Goal: Transaction & Acquisition: Book appointment/travel/reservation

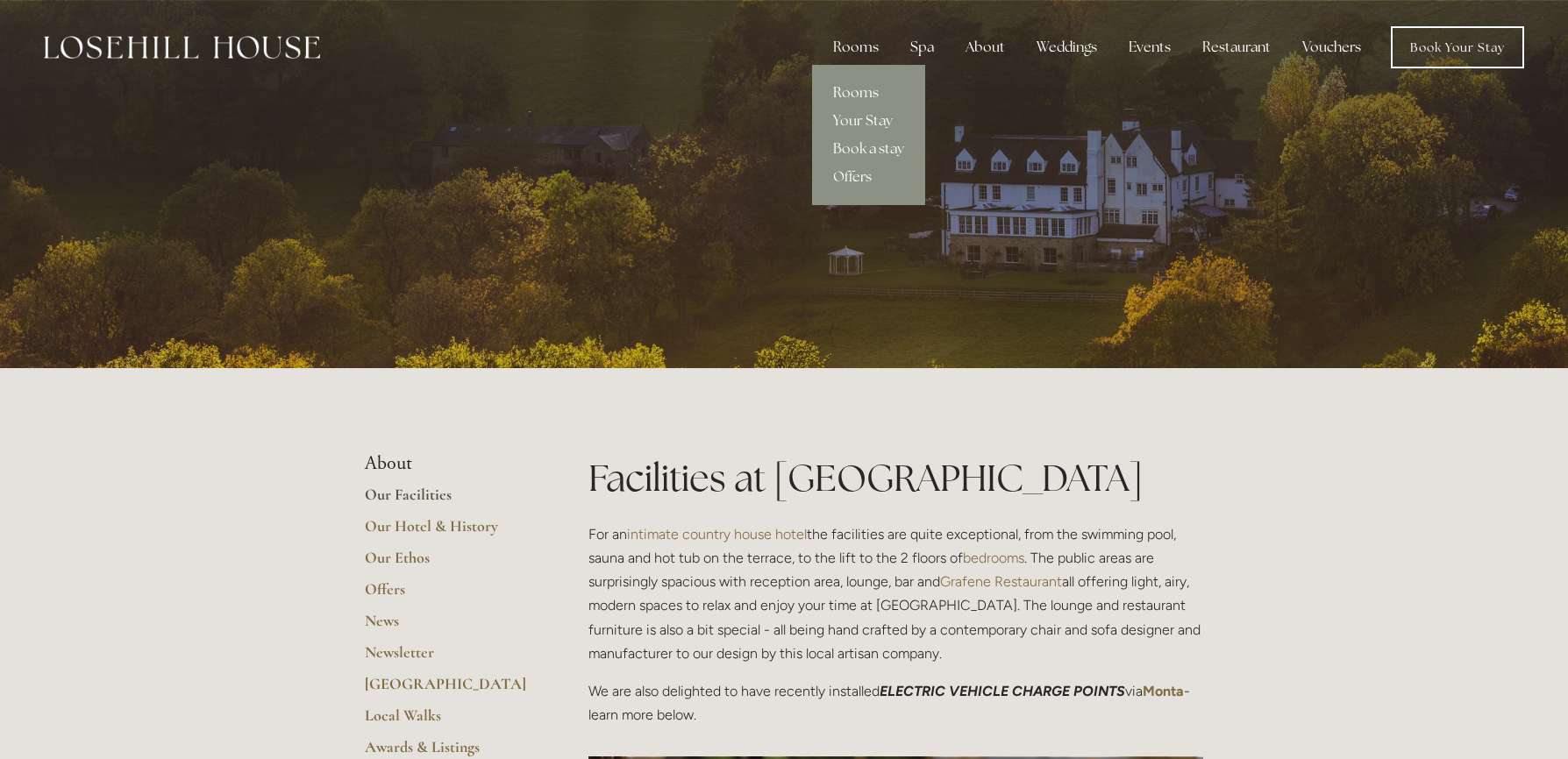
click at [856, 89] on link "Rooms" at bounding box center [868, 92] width 113 height 28
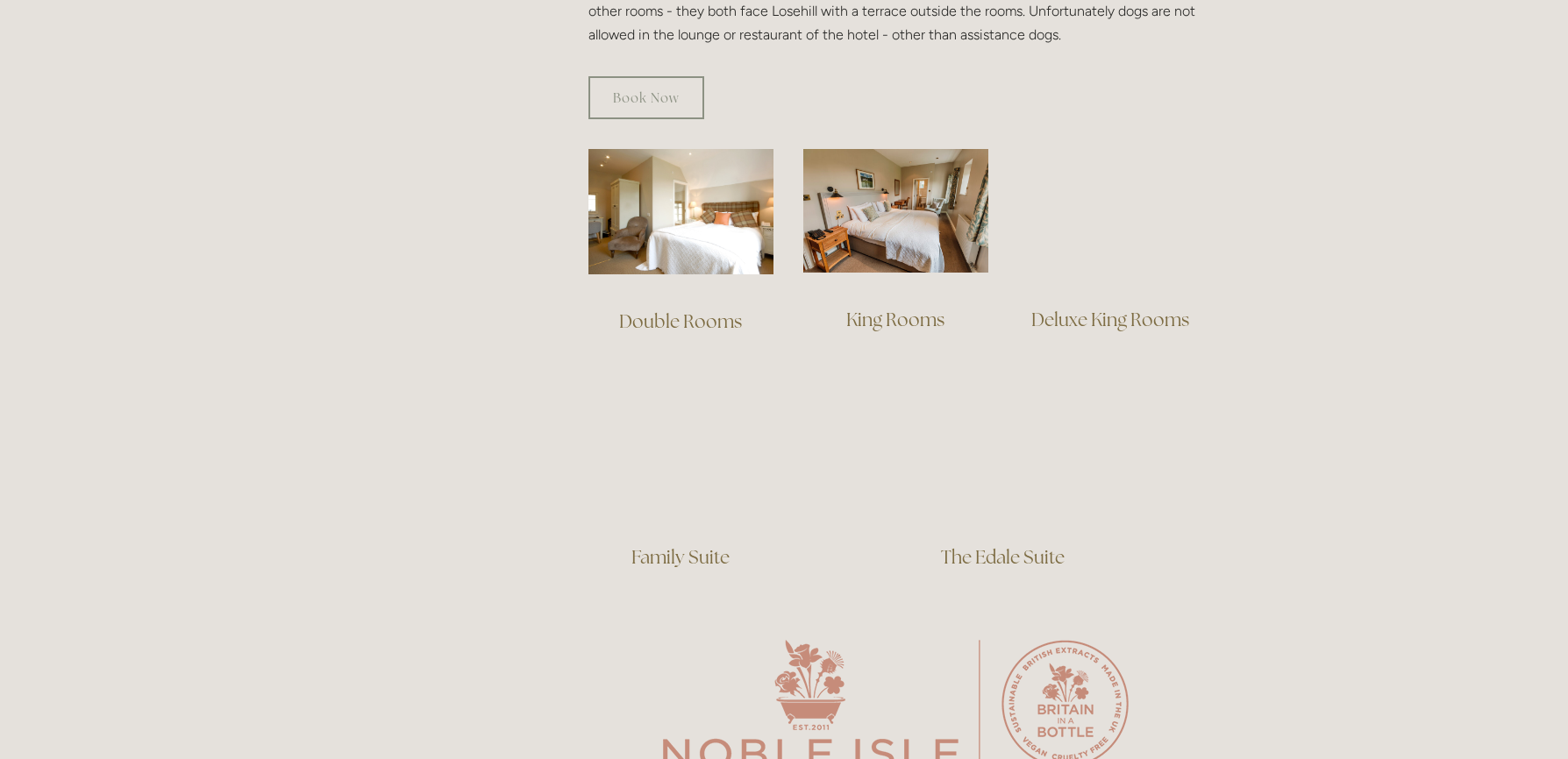
scroll to position [1052, 0]
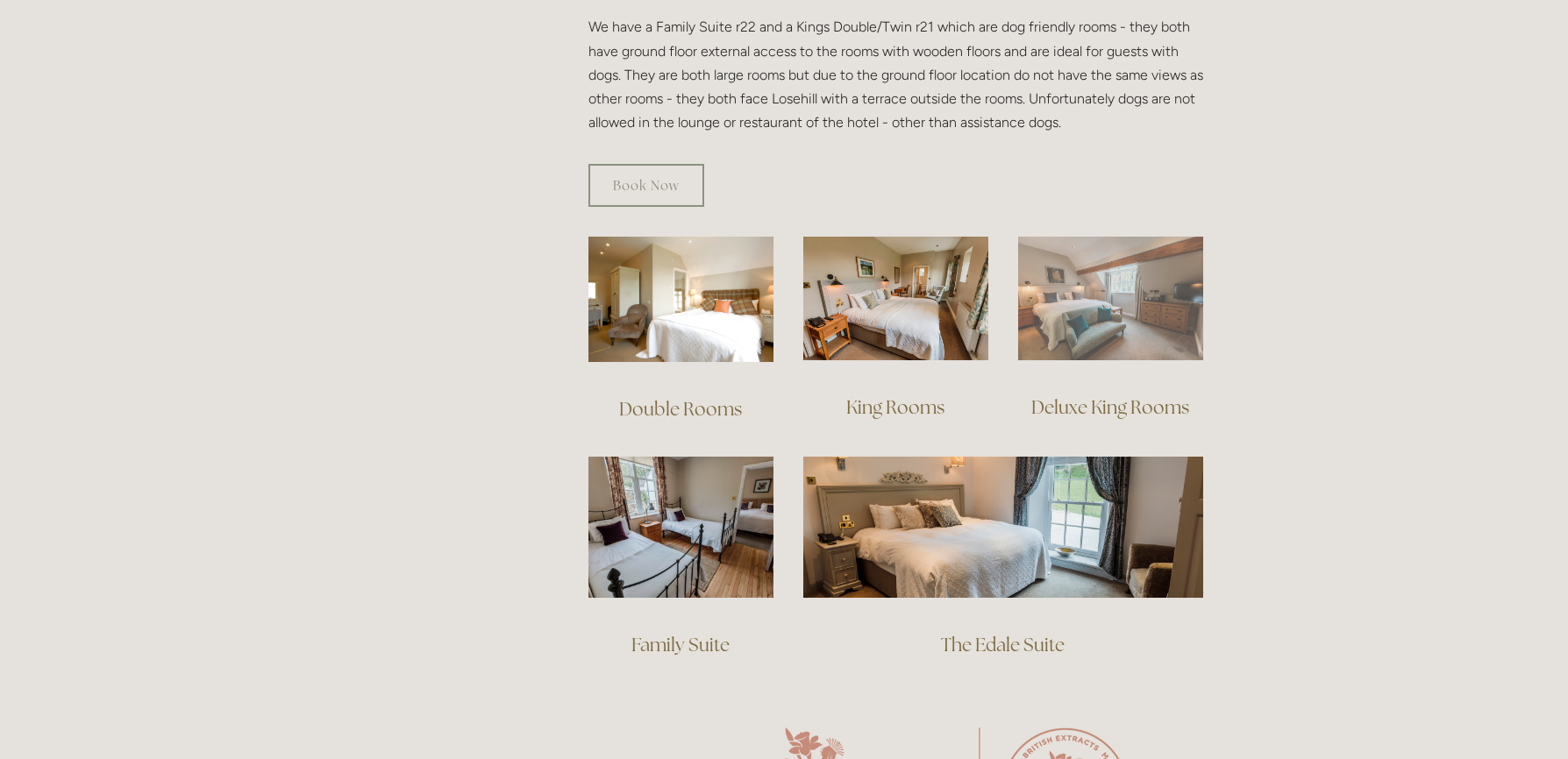
click at [1088, 273] on img at bounding box center [1110, 298] width 185 height 123
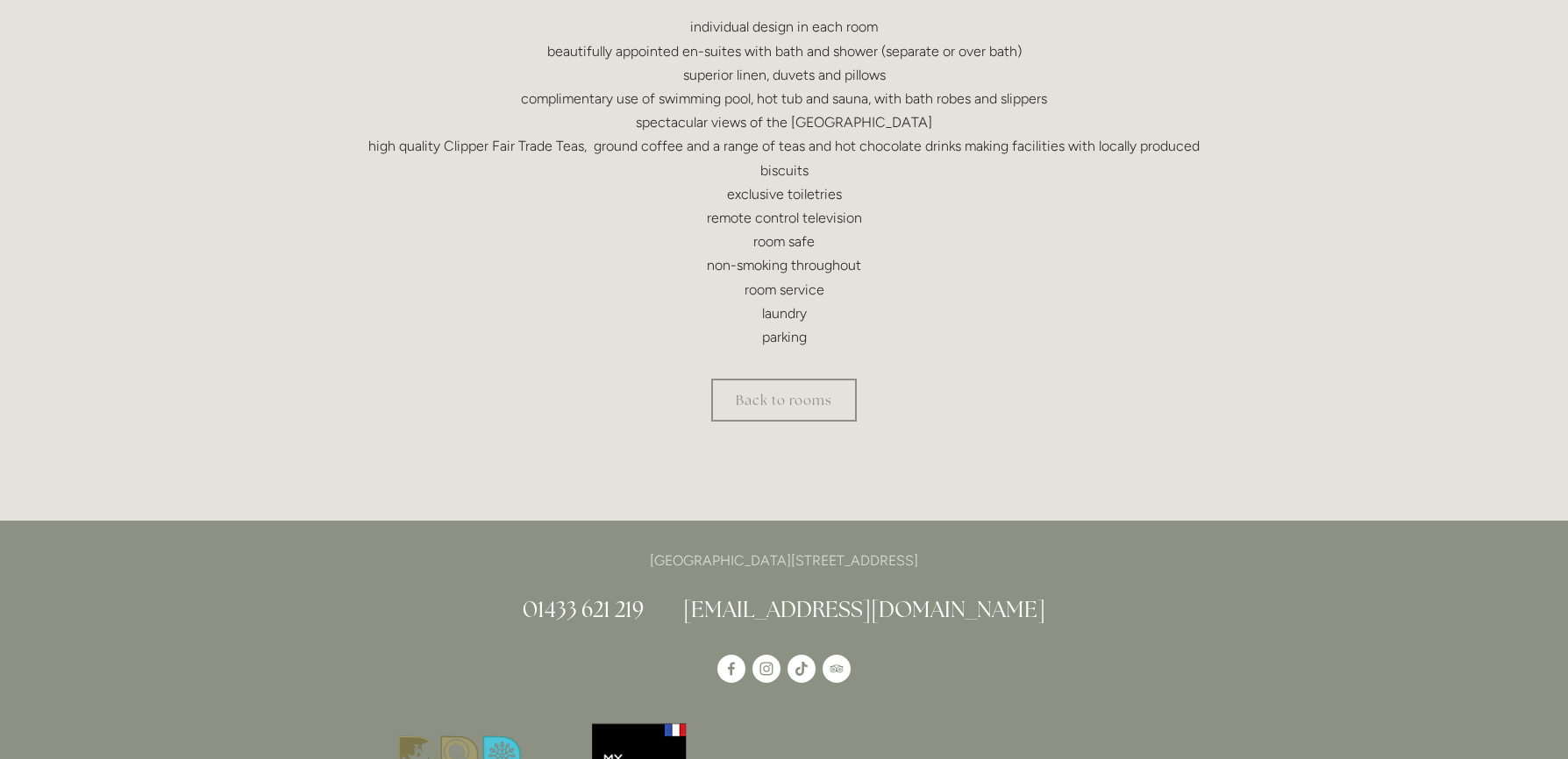
scroll to position [526, 0]
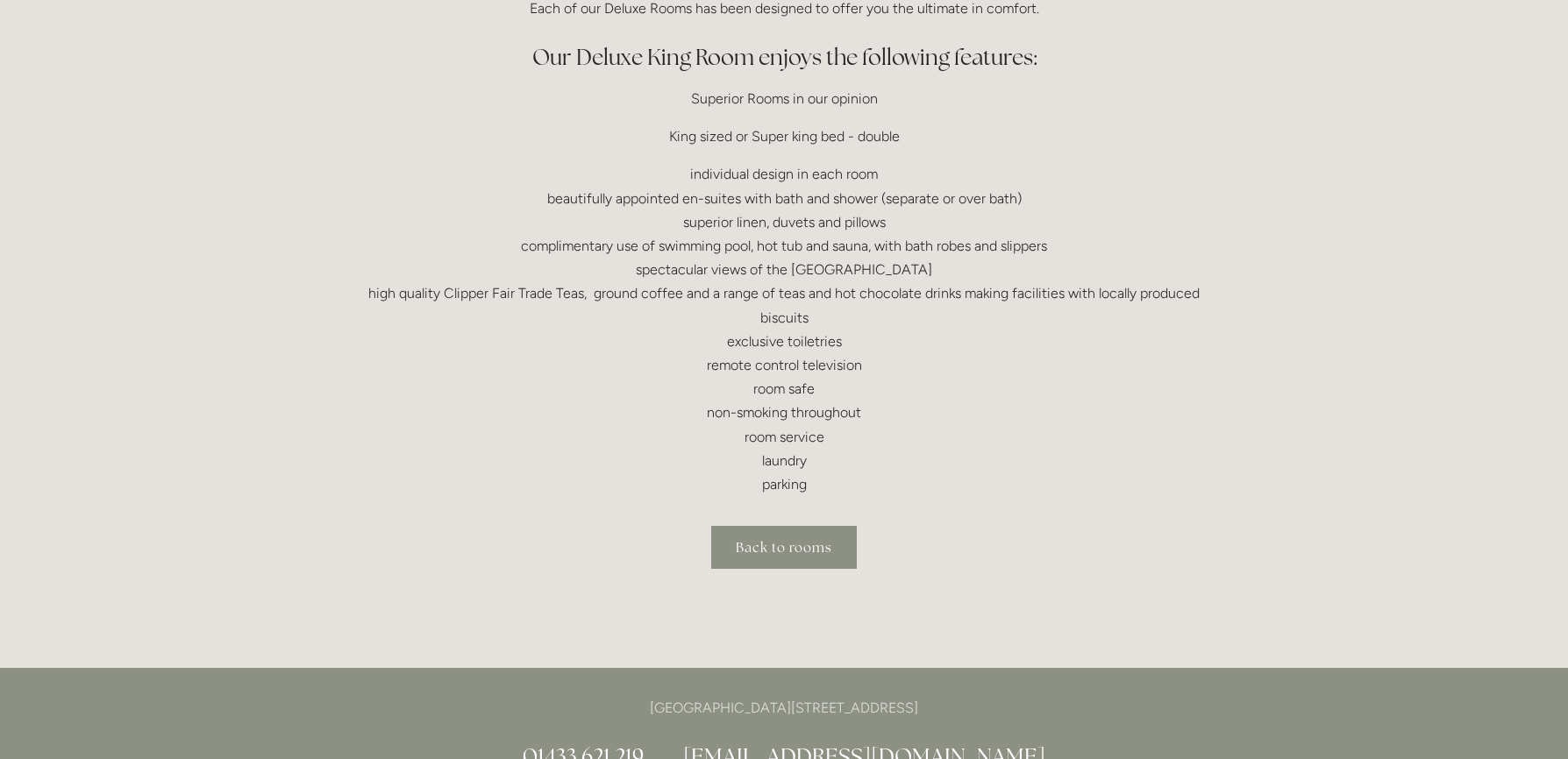
click at [759, 546] on link "Back to rooms" at bounding box center [784, 547] width 146 height 43
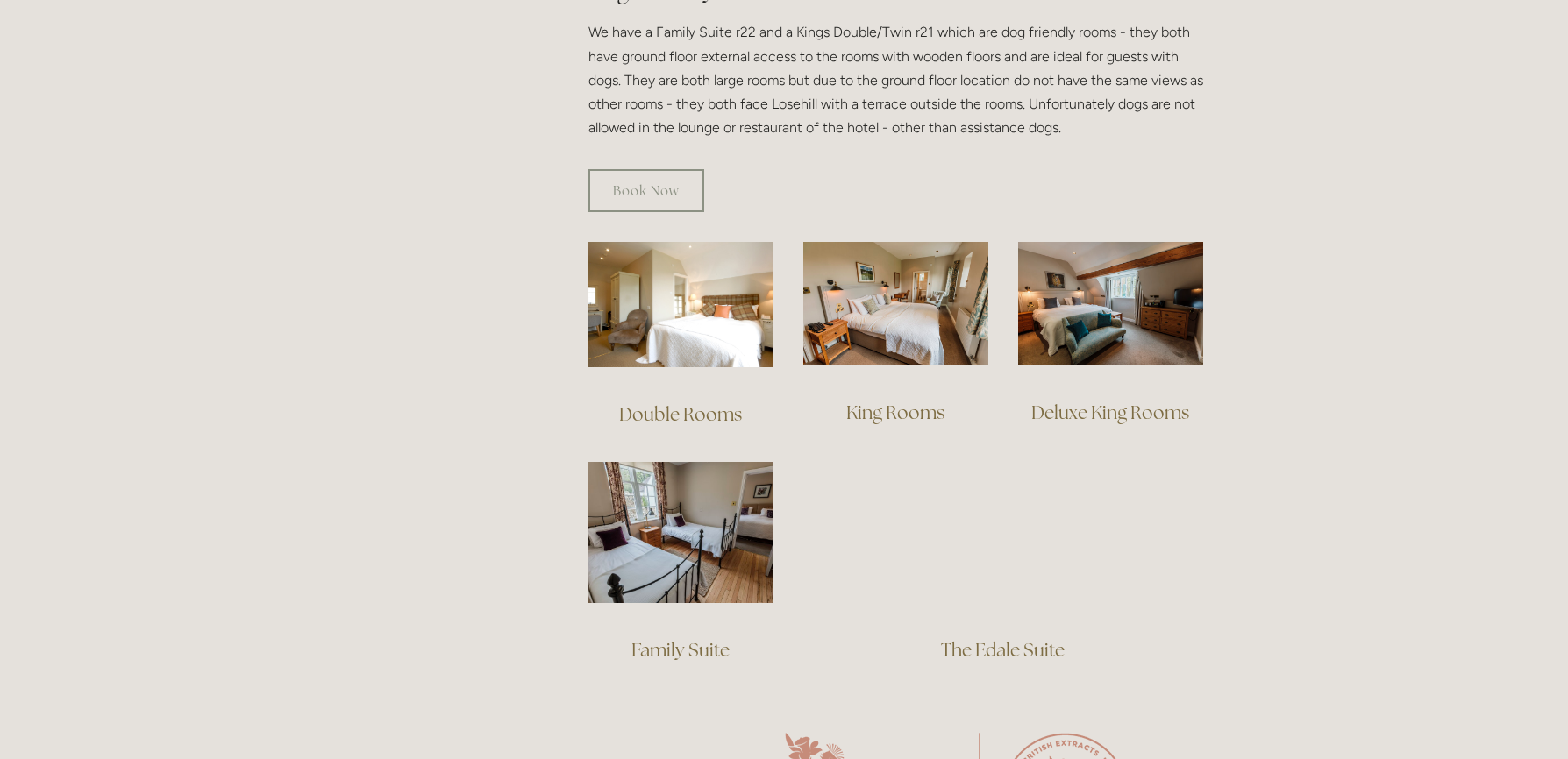
scroll to position [1052, 0]
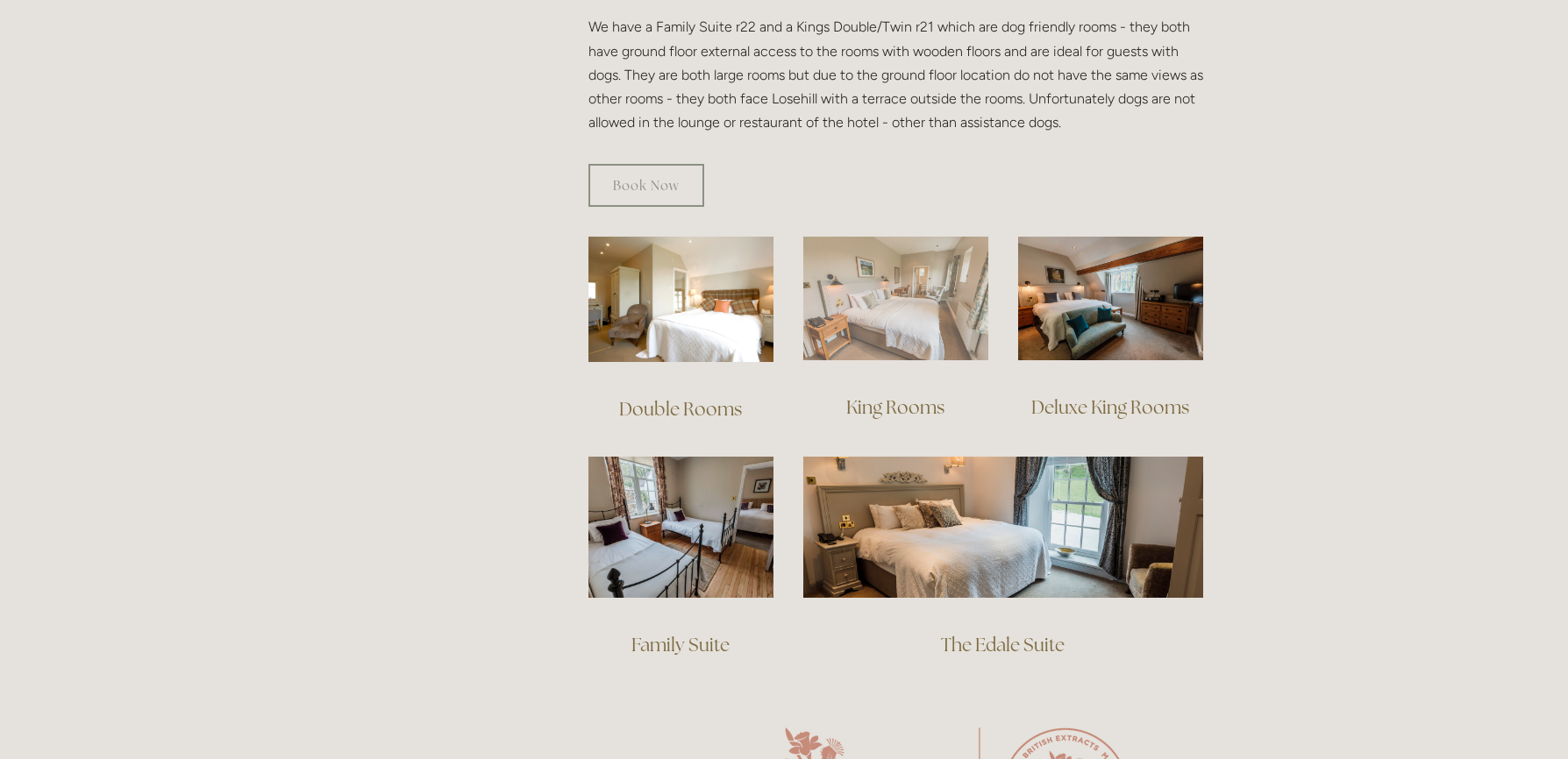
click at [811, 248] on img at bounding box center [895, 298] width 185 height 123
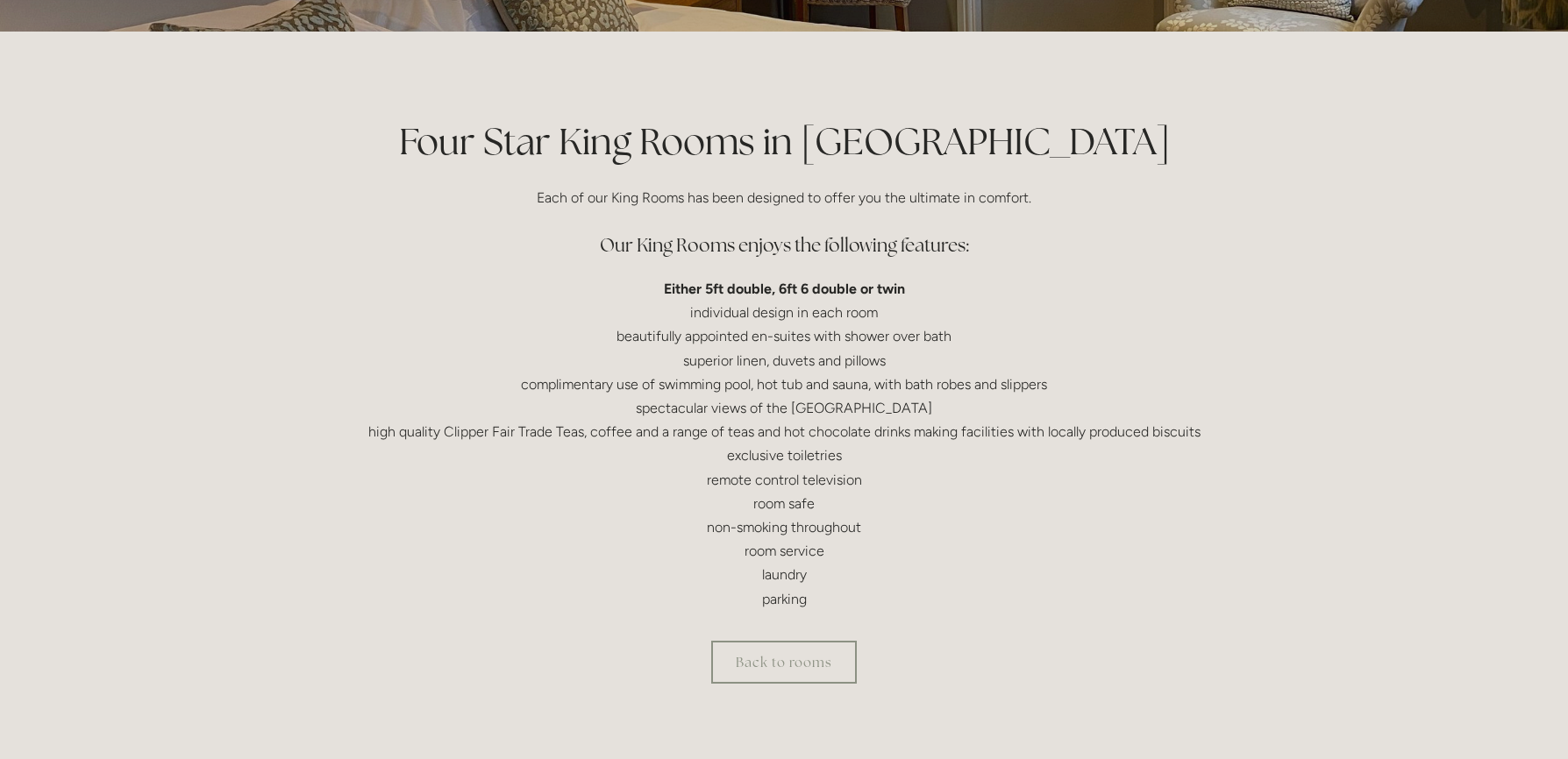
scroll to position [351, 0]
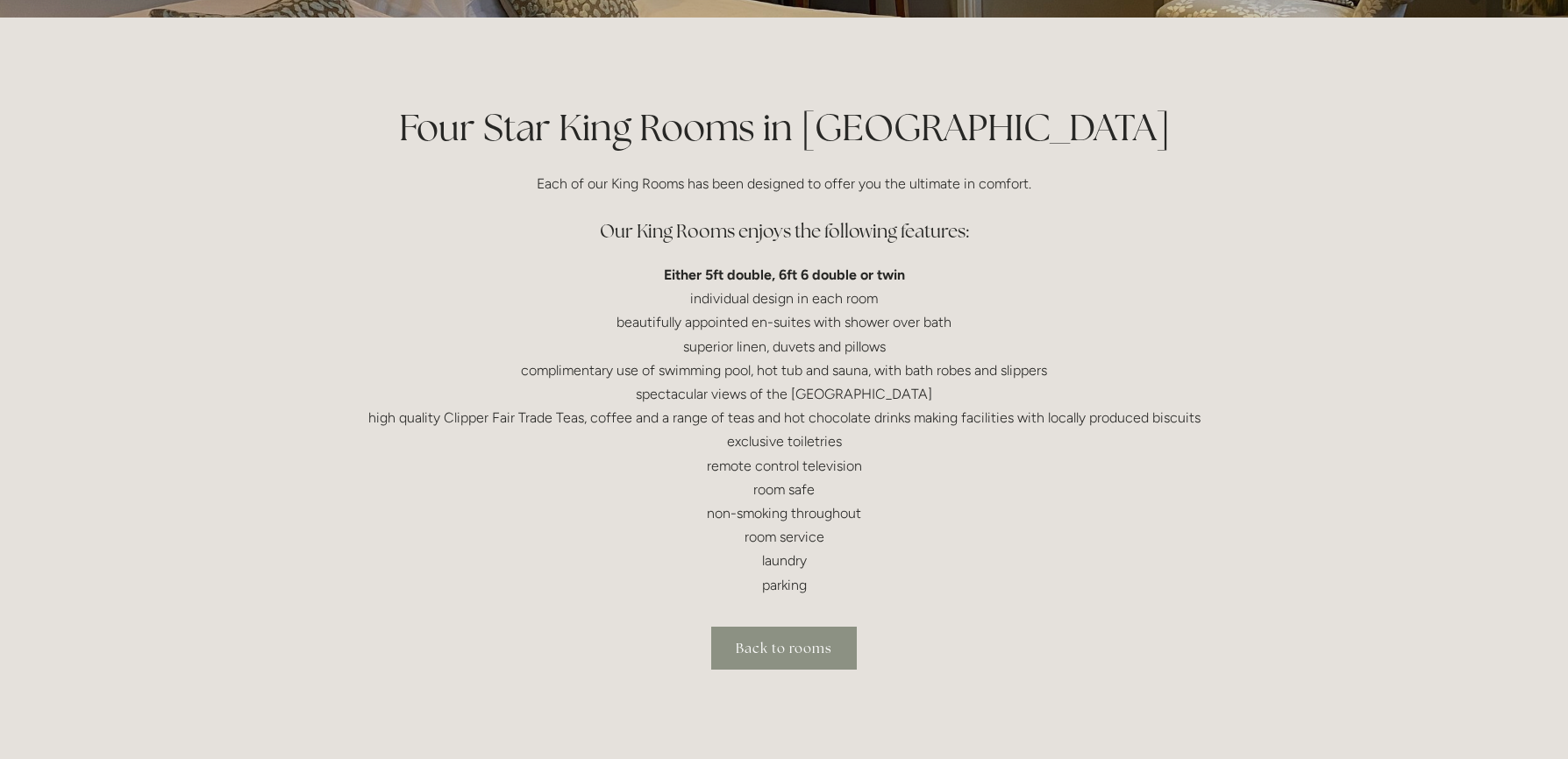
click at [784, 653] on link "Back to rooms" at bounding box center [784, 648] width 146 height 43
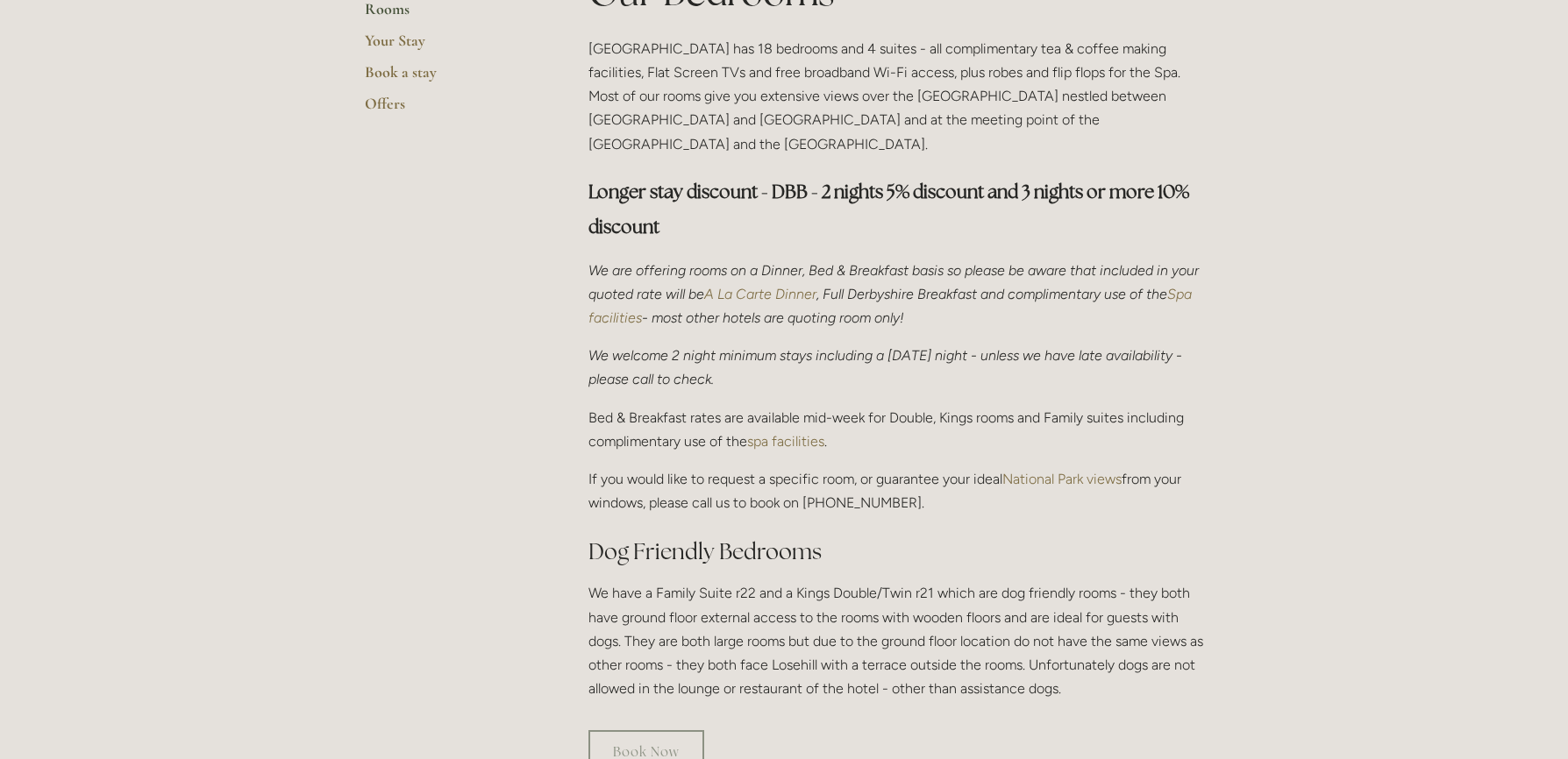
scroll to position [526, 0]
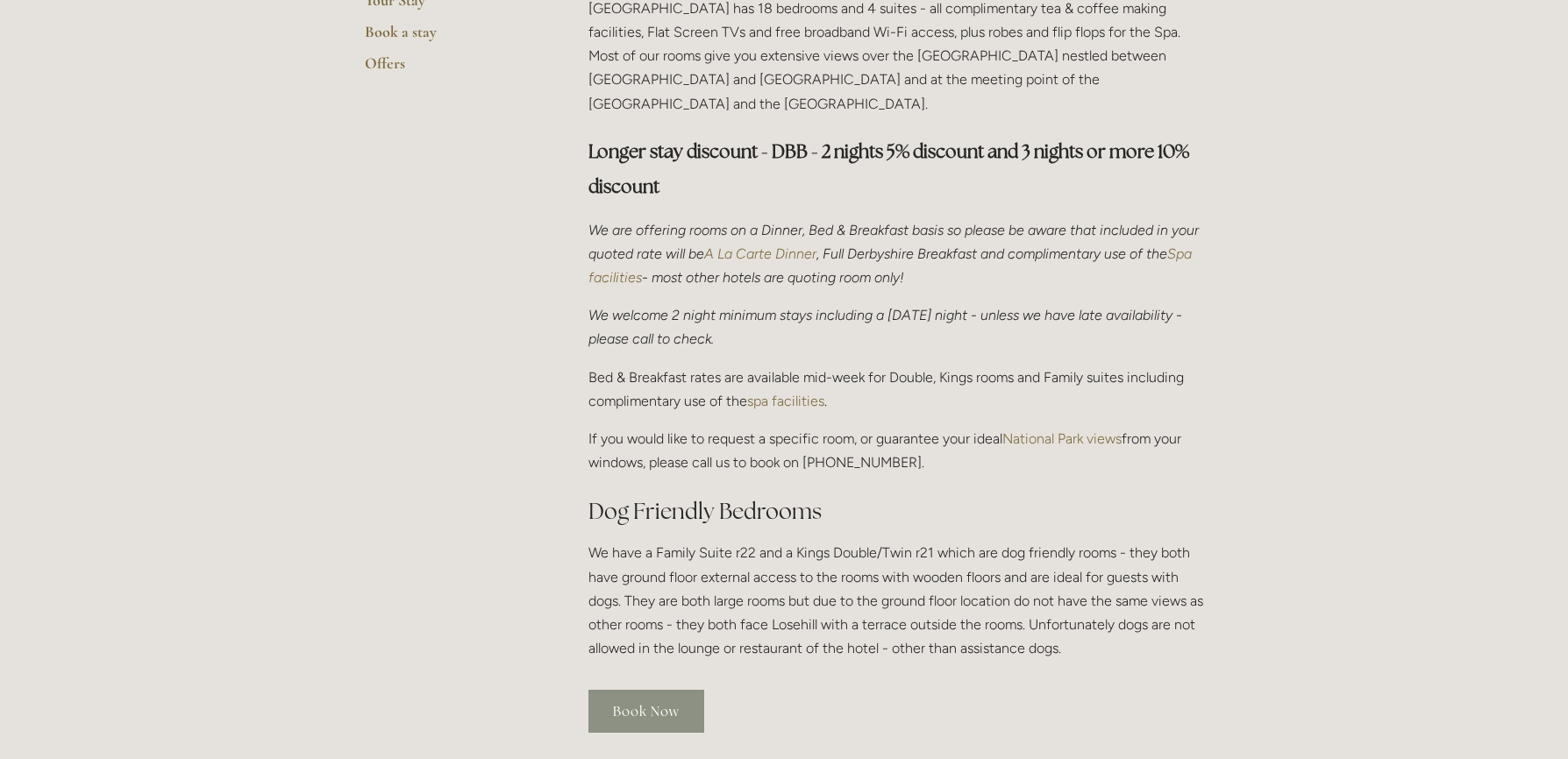
click at [650, 689] on link "Book Now" at bounding box center [647, 711] width 116 height 43
